Goal: Task Accomplishment & Management: Manage account settings

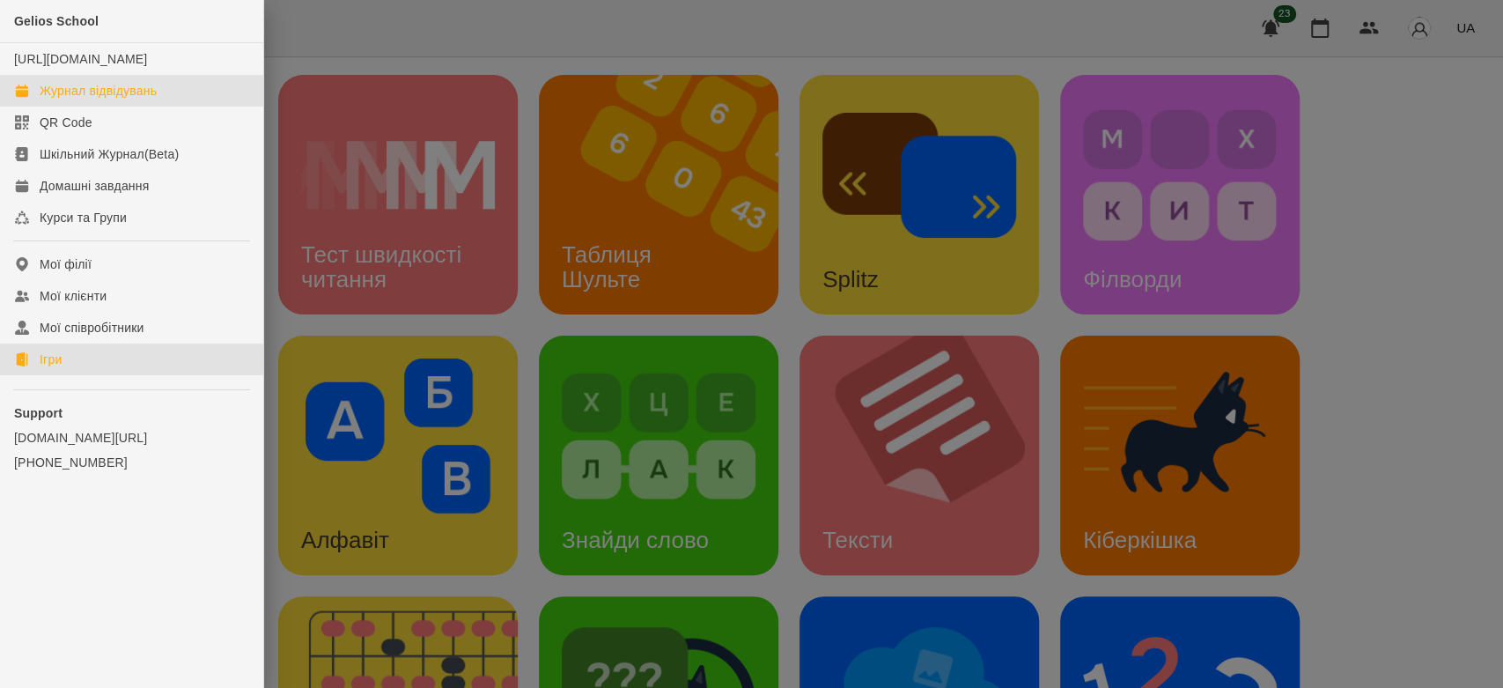
click at [70, 99] on div "Журнал відвідувань" at bounding box center [98, 91] width 117 height 18
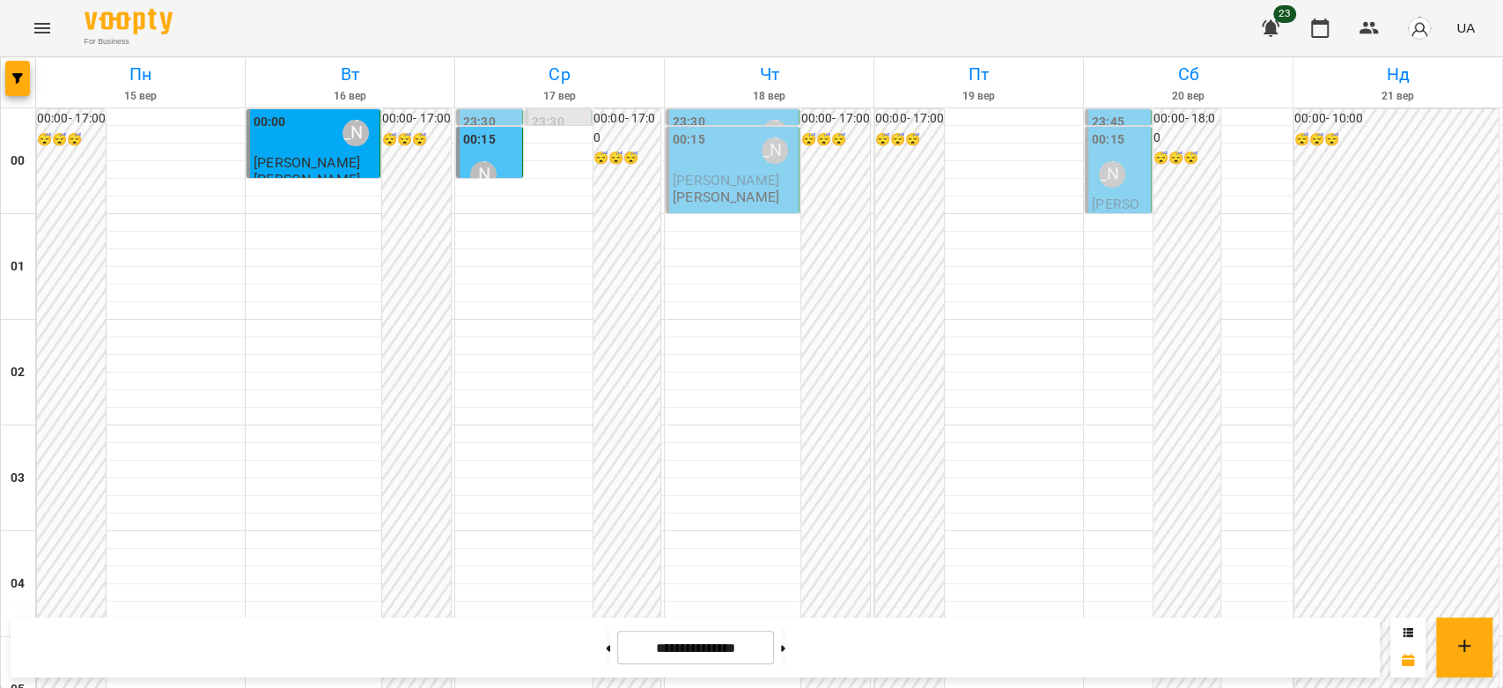
scroll to position [2035, 0]
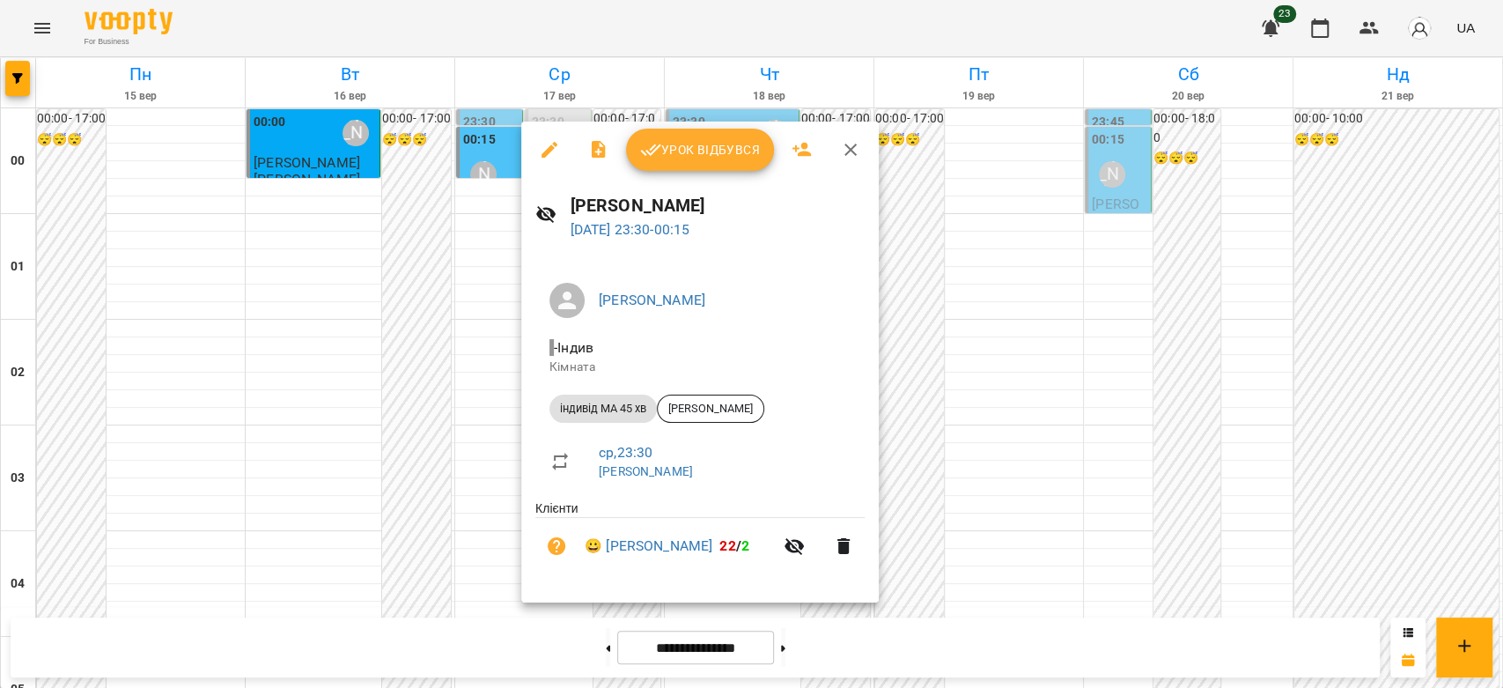
click at [1019, 511] on div at bounding box center [751, 344] width 1503 height 688
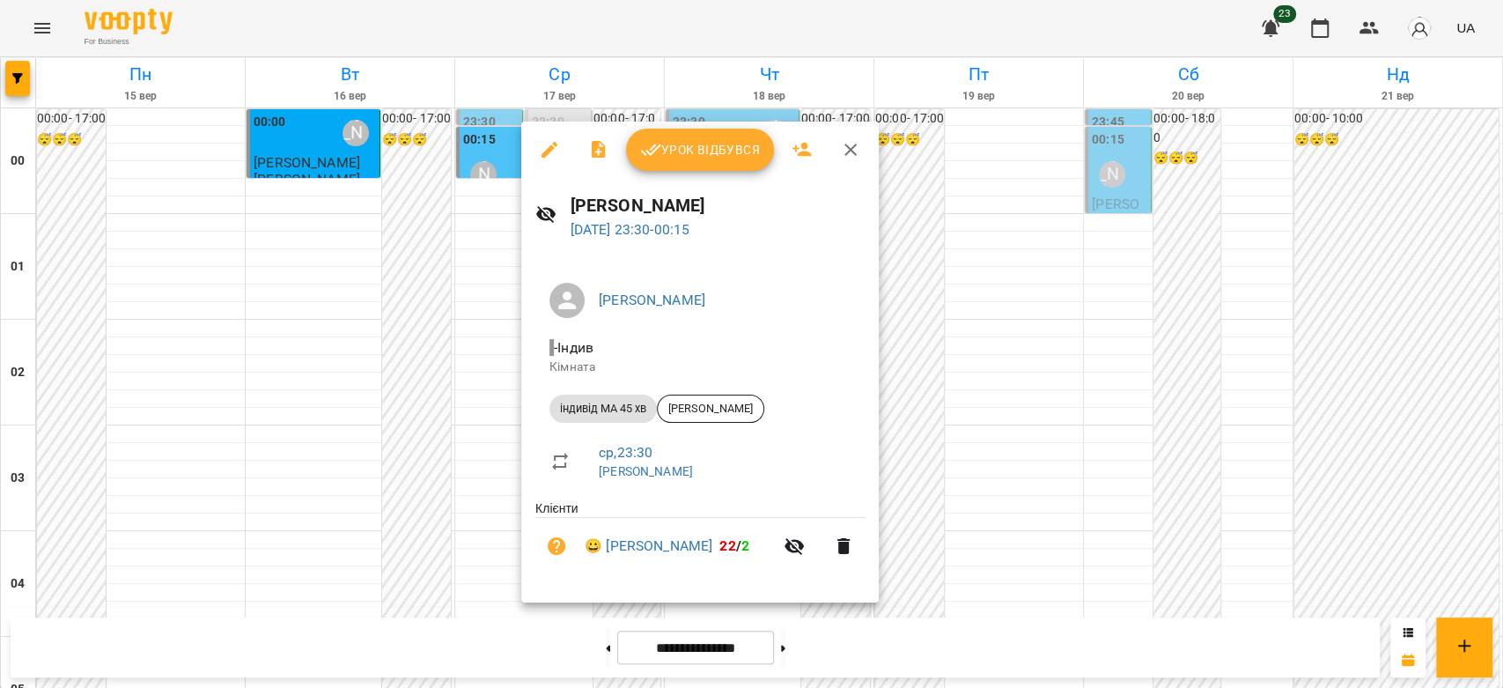
click at [409, 455] on div at bounding box center [751, 344] width 1503 height 688
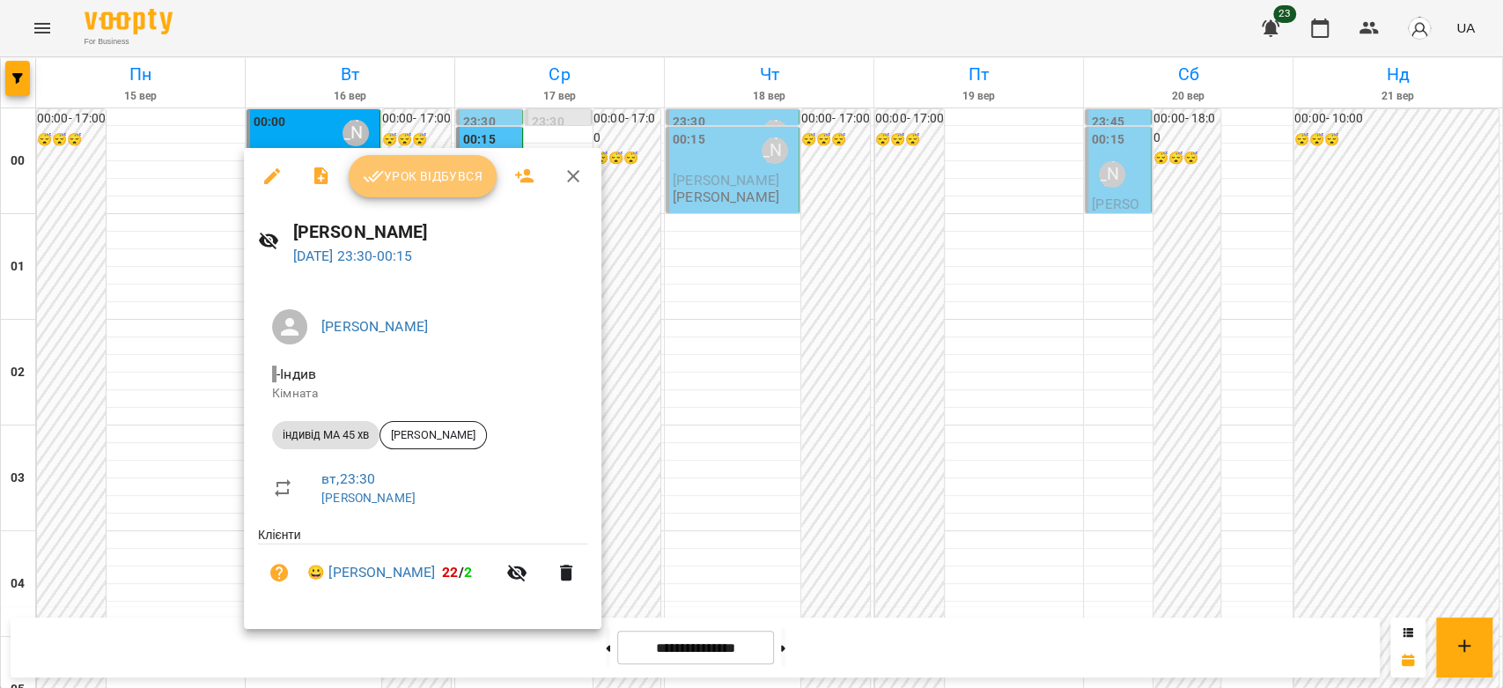
click at [423, 182] on span "Урок відбувся" at bounding box center [423, 176] width 120 height 21
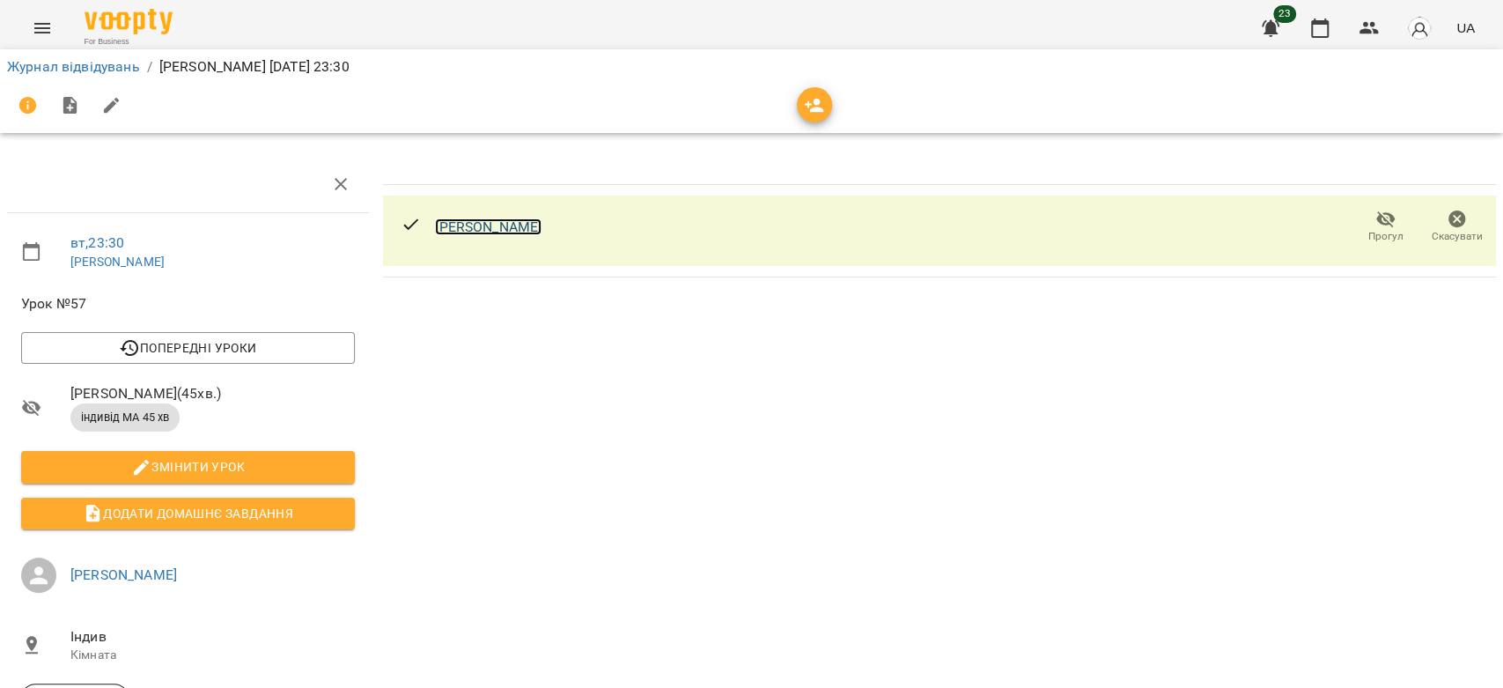
click at [488, 224] on link "[PERSON_NAME]" at bounding box center [488, 226] width 107 height 17
click at [454, 222] on link "[PERSON_NAME]" at bounding box center [488, 226] width 107 height 17
click at [96, 59] on link "Журнал відвідувань" at bounding box center [73, 66] width 133 height 17
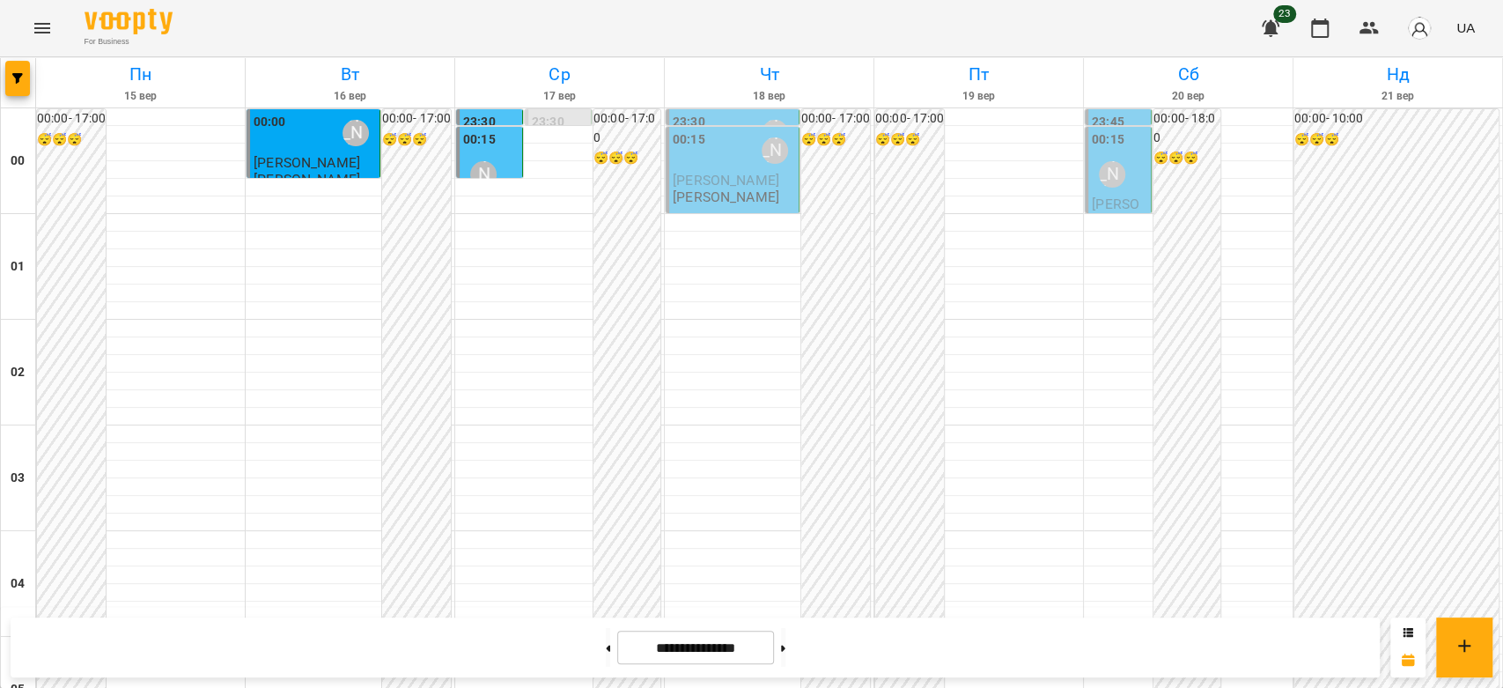
scroll to position [2035, 0]
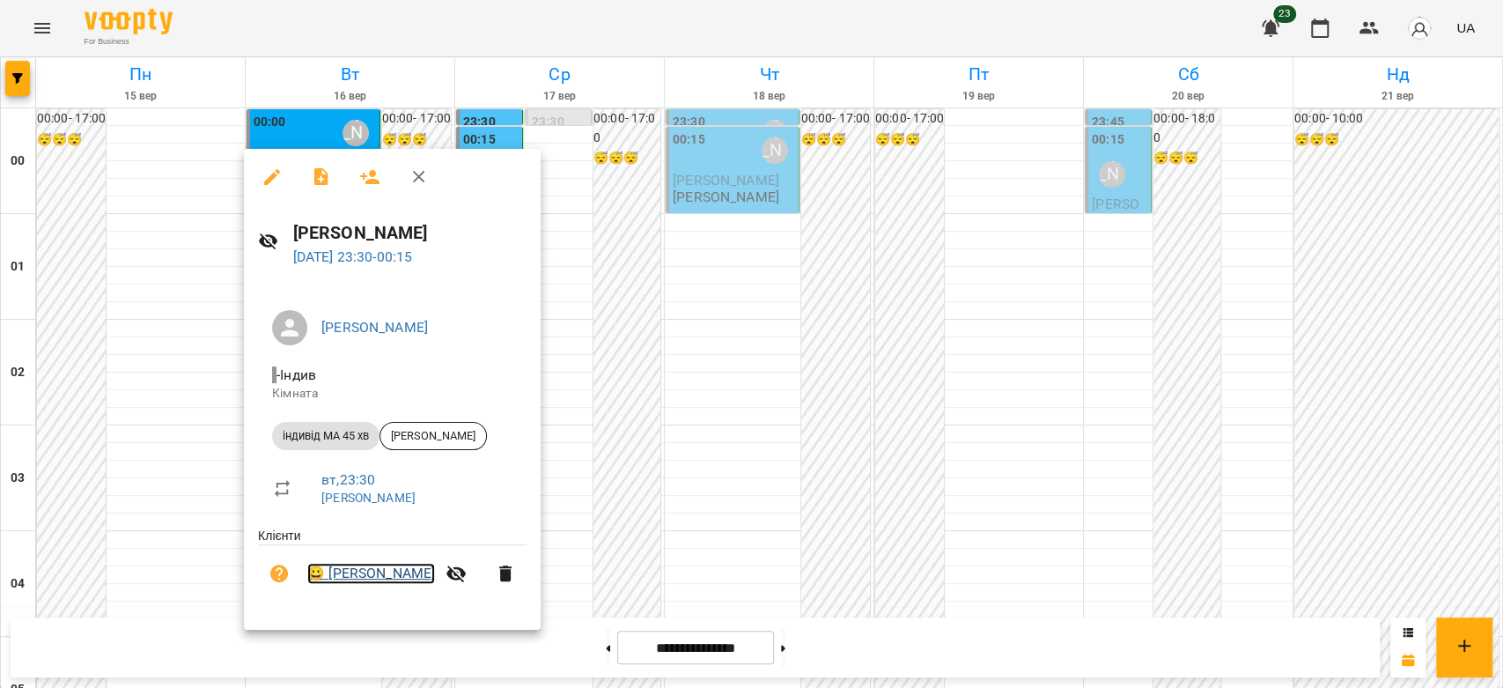
click at [385, 572] on link "😀 Мілана Бацула" at bounding box center [371, 573] width 128 height 21
